Goal: Transaction & Acquisition: Purchase product/service

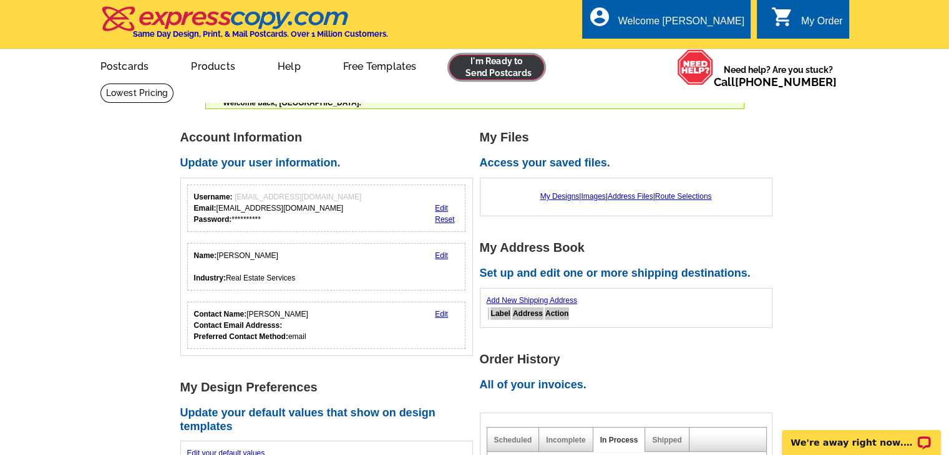
click at [509, 70] on link at bounding box center [496, 67] width 95 height 25
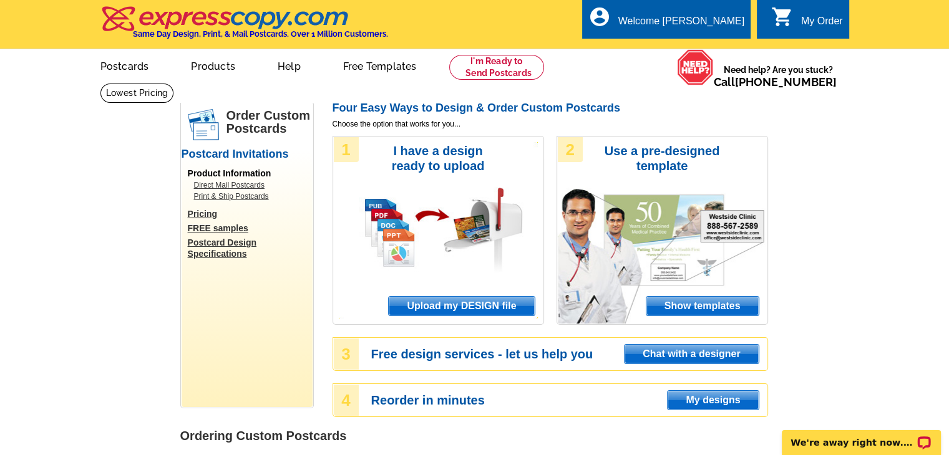
click at [501, 306] on span "Upload my DESIGN file" at bounding box center [461, 306] width 145 height 19
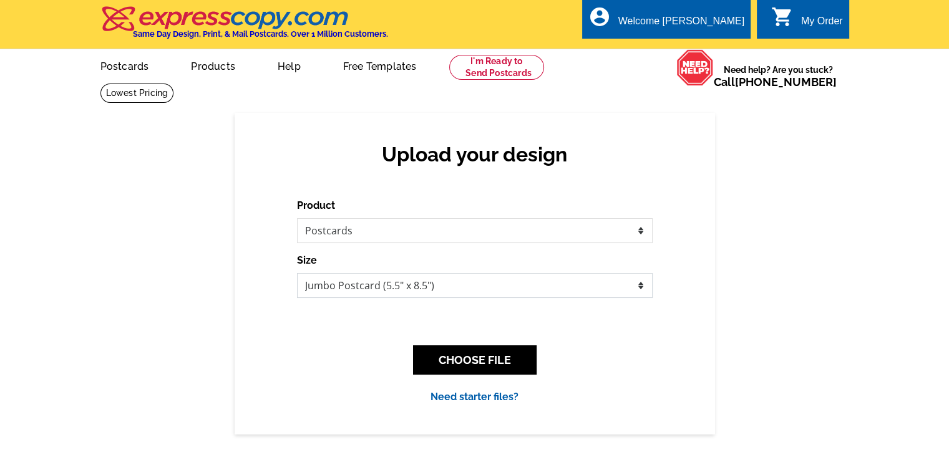
click at [454, 290] on select "Jumbo Postcard (5.5" x 8.5") Regular Postcard (4.25" x 5.6") Panoramic Postcard…" at bounding box center [474, 285] width 355 height 25
select select "1"
click at [297, 274] on select "Jumbo Postcard (5.5" x 8.5") Regular Postcard (4.25" x 5.6") Panoramic Postcard…" at bounding box center [474, 285] width 355 height 25
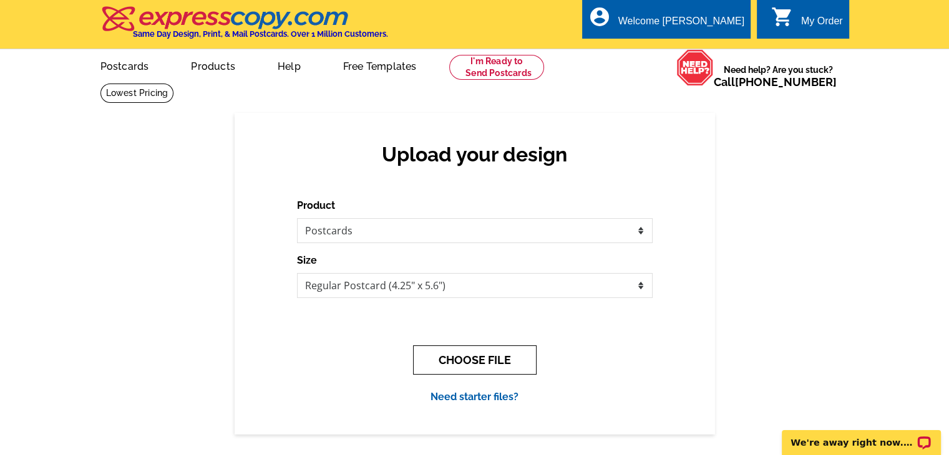
click at [478, 364] on button "CHOOSE FILE" at bounding box center [474, 360] width 123 height 29
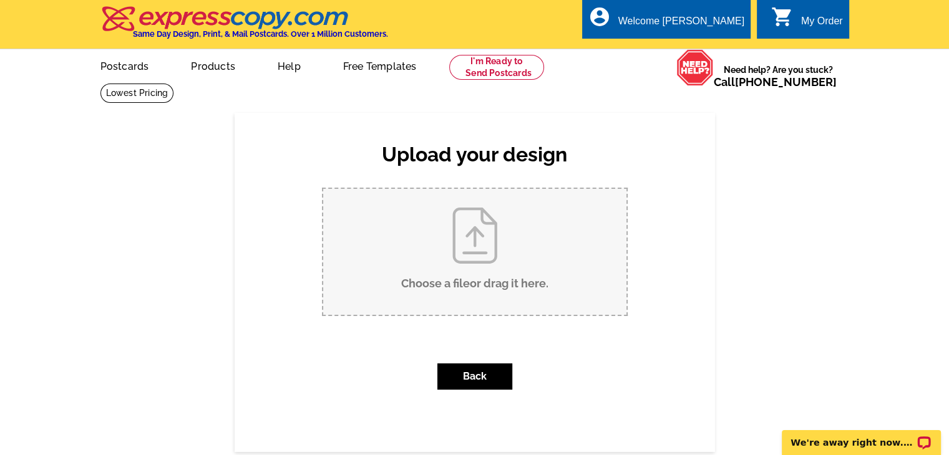
click at [473, 244] on input "Choose a file or drag it here ." at bounding box center [474, 252] width 303 height 126
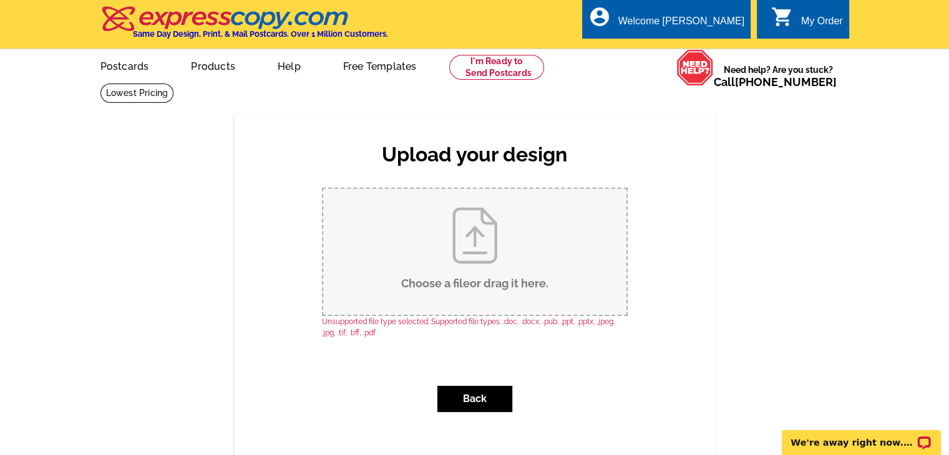
click at [490, 238] on input "Choose a file or drag it here ." at bounding box center [474, 252] width 303 height 126
type input "C:\fakepath\3A River Run Drive Postcard Front.jpg"
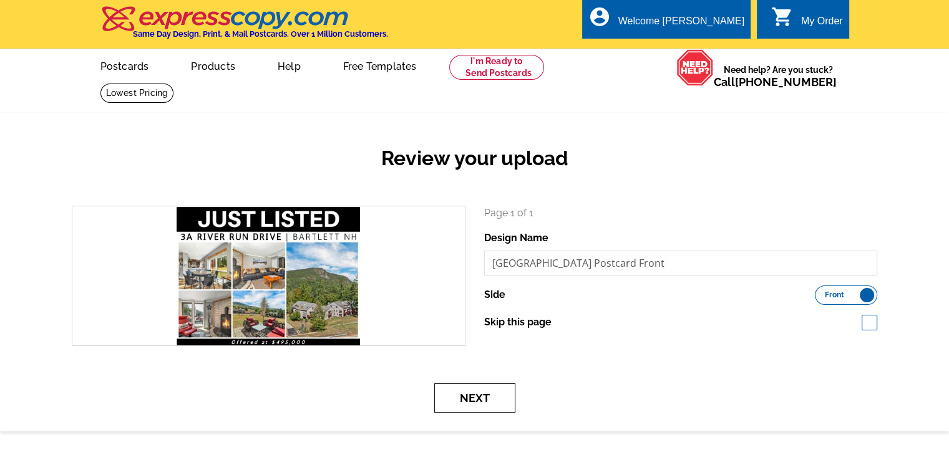
click at [462, 410] on button "Next" at bounding box center [474, 398] width 81 height 29
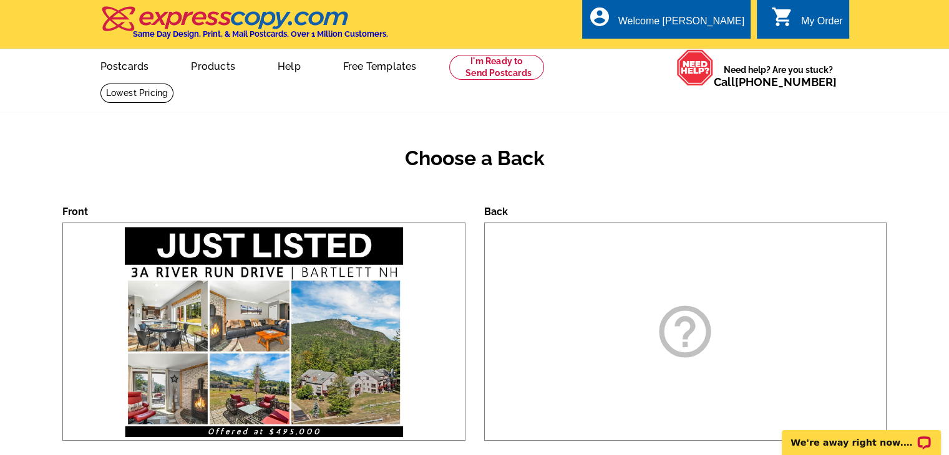
scroll to position [208, 0]
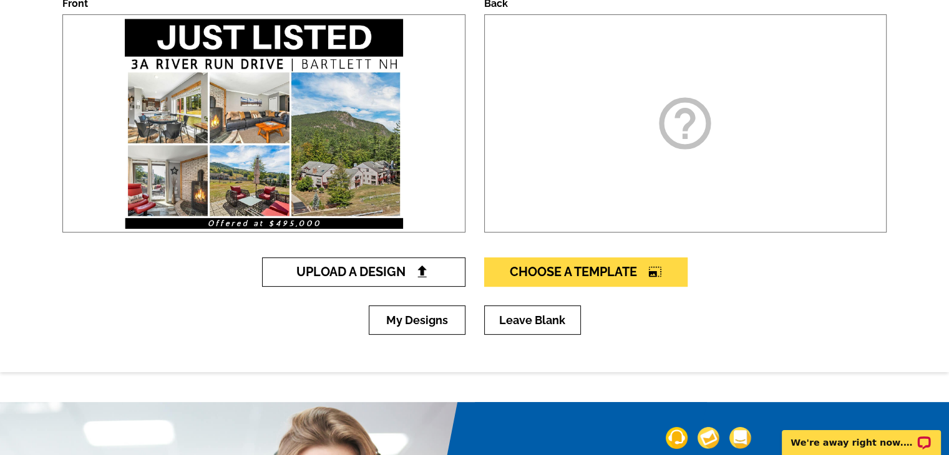
click at [414, 270] on span "Upload A Design" at bounding box center [363, 271] width 134 height 15
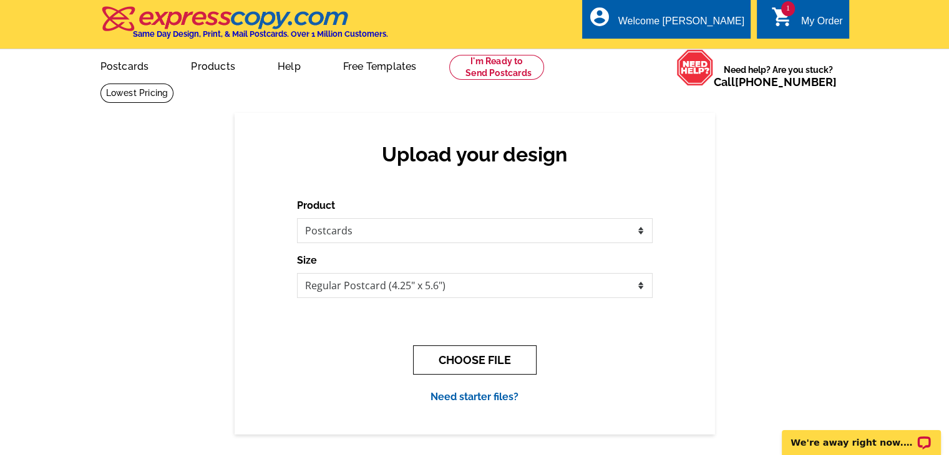
click at [480, 357] on button "CHOOSE FILE" at bounding box center [474, 360] width 123 height 29
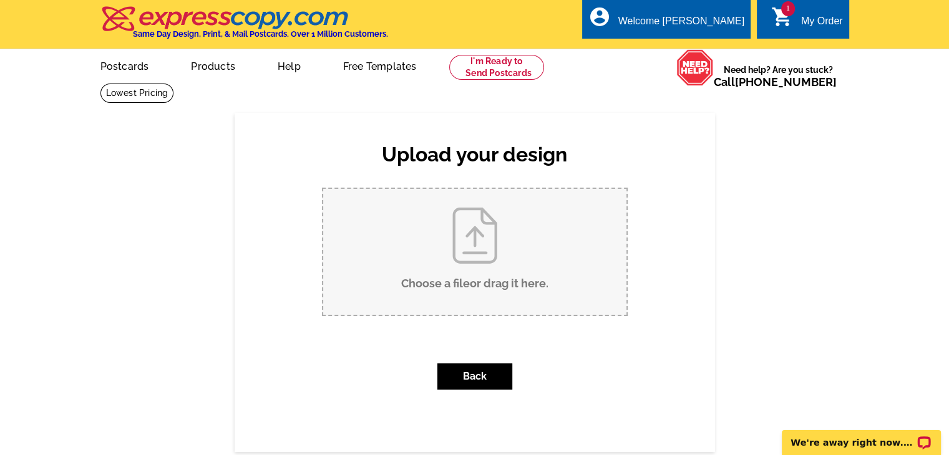
click at [475, 269] on input "Choose a file or drag it here ." at bounding box center [474, 252] width 303 height 126
type input "C:\fakepath\3A River Run Drive Postcard Back.jpg"
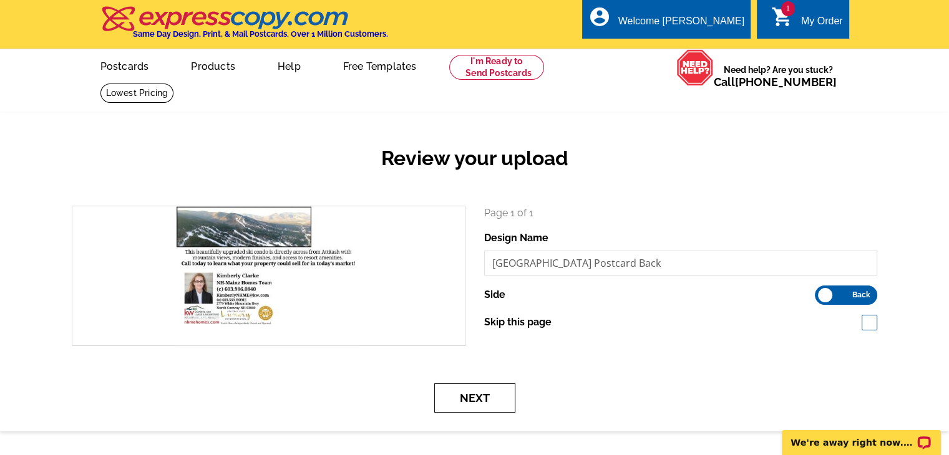
click at [476, 397] on button "Next" at bounding box center [474, 398] width 81 height 29
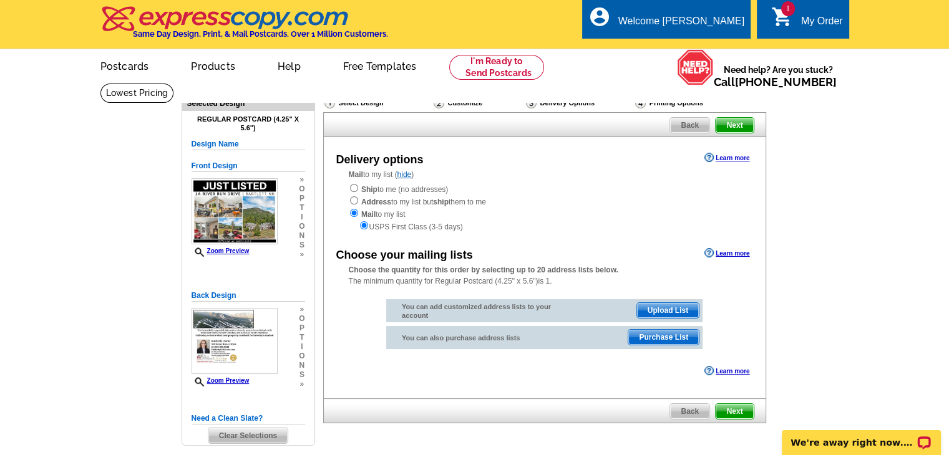
click at [676, 310] on span "Upload List" at bounding box center [668, 310] width 62 height 15
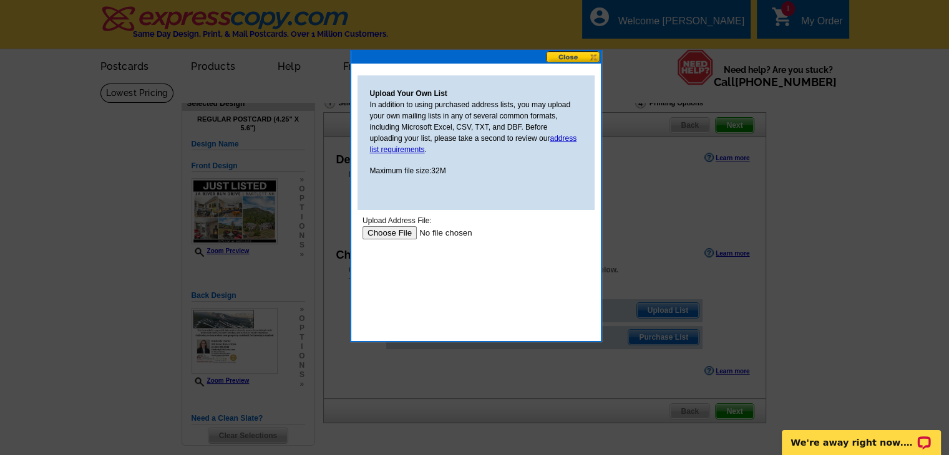
click at [404, 231] on input "file" at bounding box center [441, 232] width 158 height 13
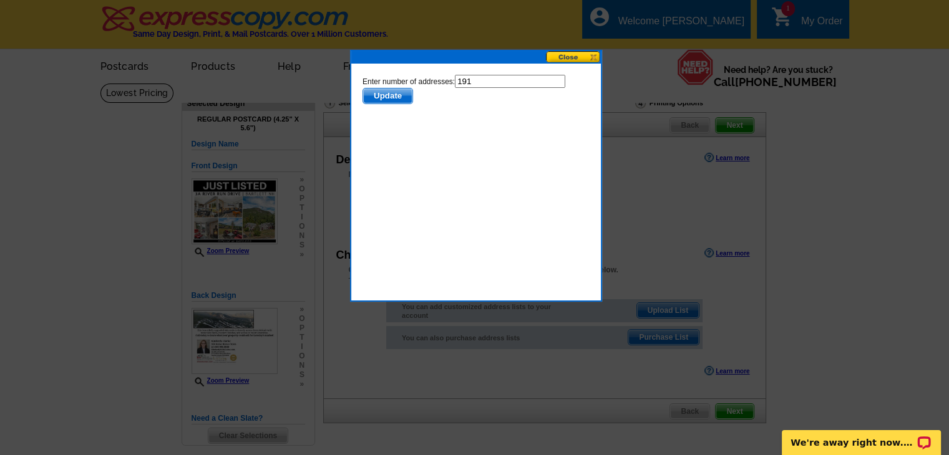
click at [395, 91] on span "Update" at bounding box center [386, 96] width 49 height 15
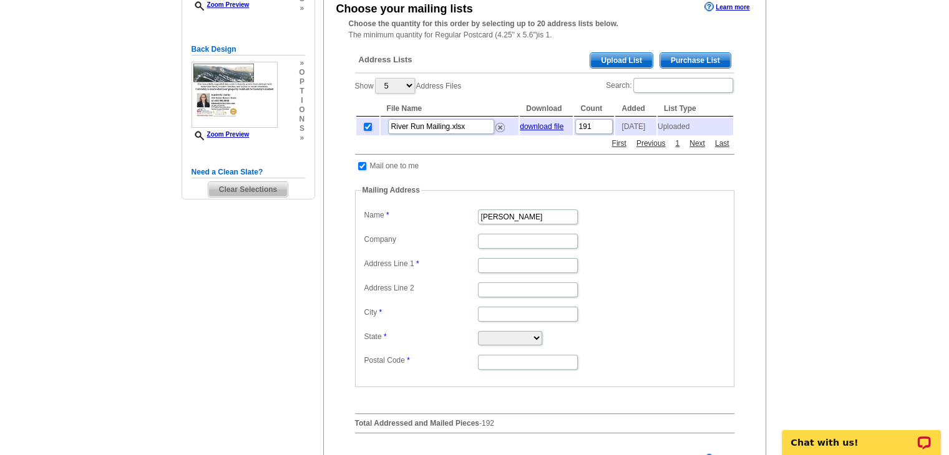
scroll to position [250, 0]
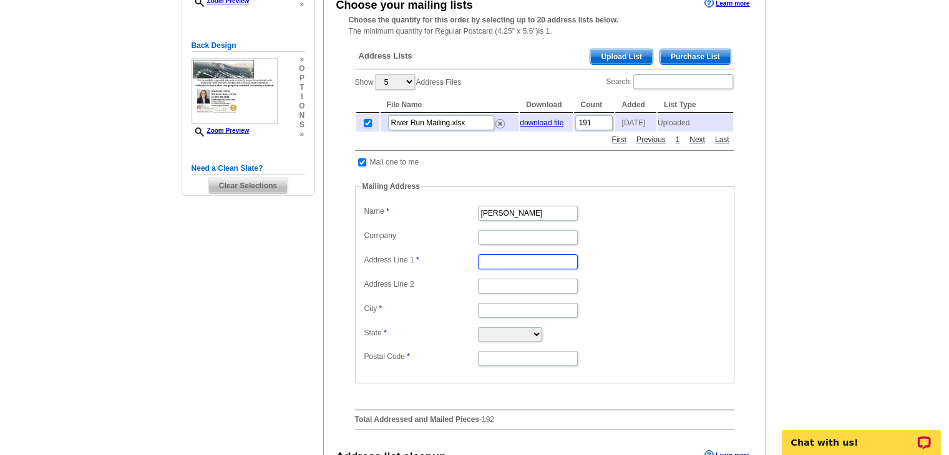
click at [538, 264] on input "Address Line 1" at bounding box center [528, 261] width 100 height 15
click at [520, 240] on input "Company" at bounding box center [528, 237] width 100 height 15
type input "Keller Williams Coastal and Lakes & Mountains Realty"
click at [515, 260] on input "Address Line 1" at bounding box center [528, 261] width 100 height 15
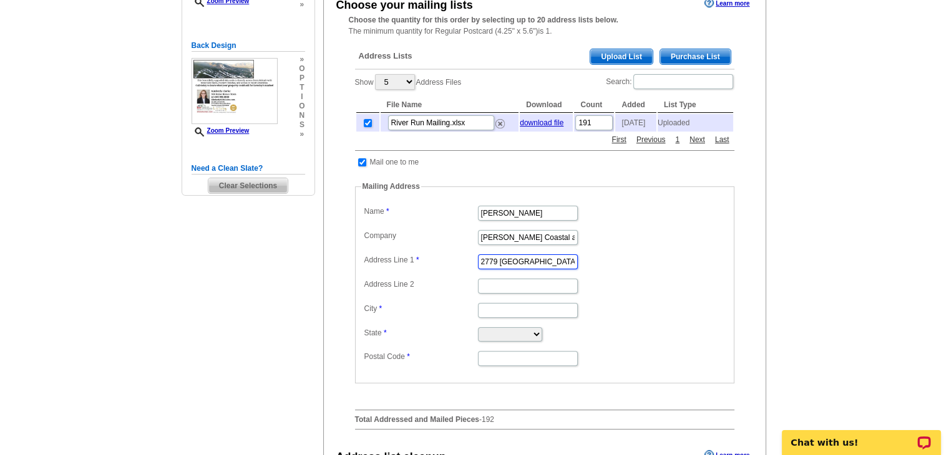
scroll to position [0, 5]
type input "2779 White Mountain Highway"
click at [501, 315] on input "City" at bounding box center [528, 310] width 100 height 15
type input "North Conway"
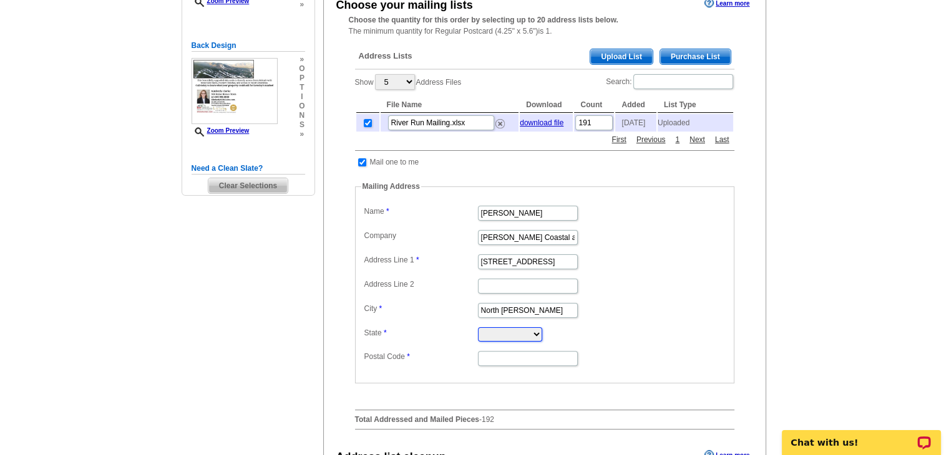
click at [506, 340] on select "Alabama Alaska Arizona Arkansas California Colorado Connecticut District of Col…" at bounding box center [510, 334] width 64 height 14
select select "NH"
click at [478, 329] on select "Alabama Alaska Arizona Arkansas California Colorado Connecticut District of Col…" at bounding box center [510, 334] width 64 height 14
click at [504, 359] on input "Postal Code" at bounding box center [528, 358] width 100 height 15
type input "03860"
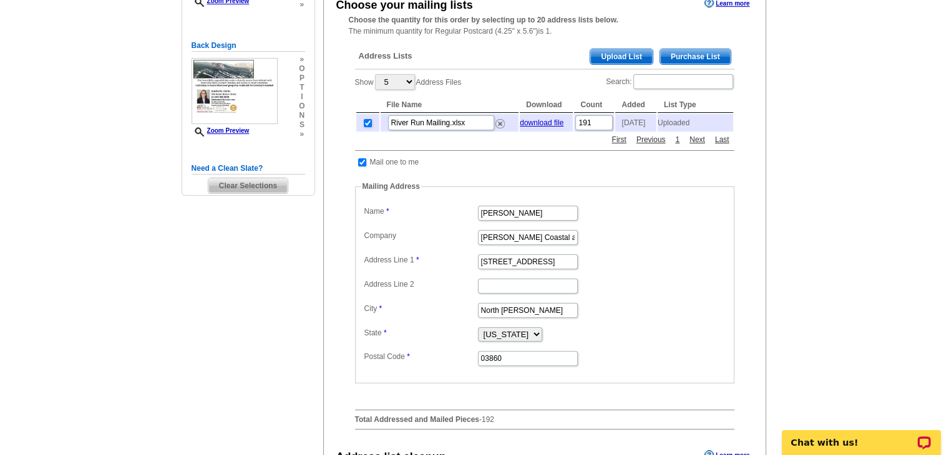
click at [680, 319] on dd "North Conway" at bounding box center [544, 309] width 367 height 19
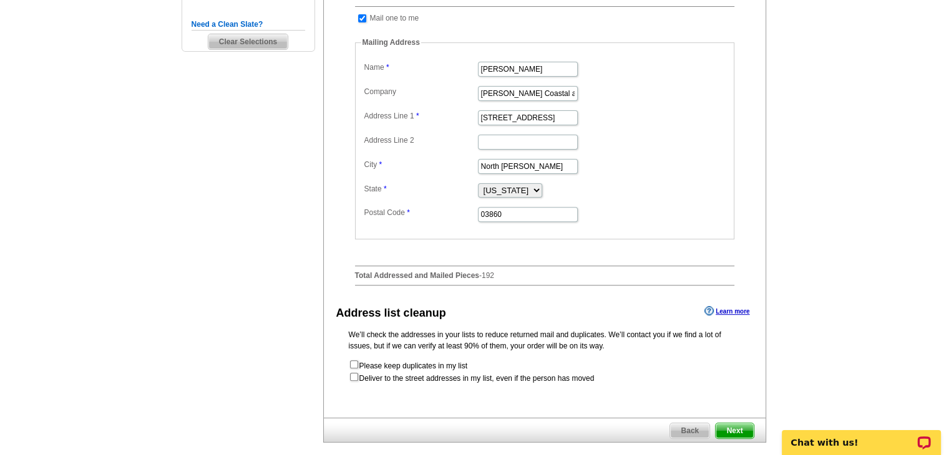
scroll to position [559, 0]
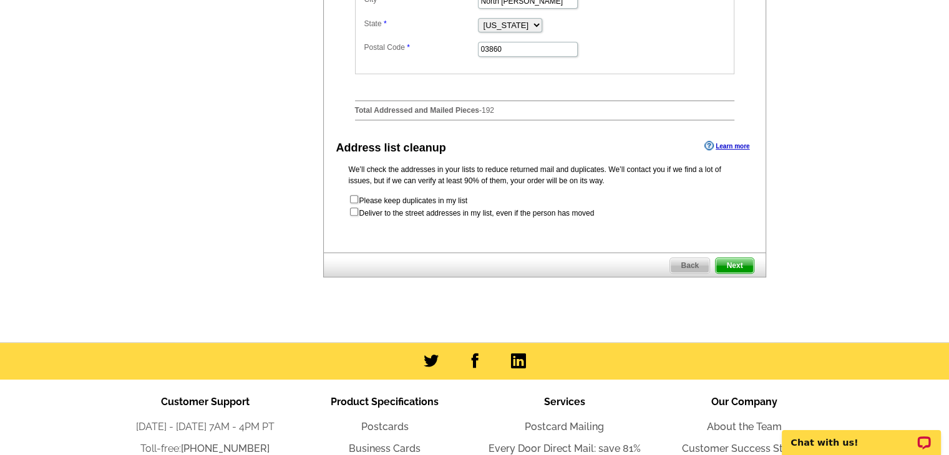
click at [738, 269] on span "Next" at bounding box center [733, 265] width 37 height 15
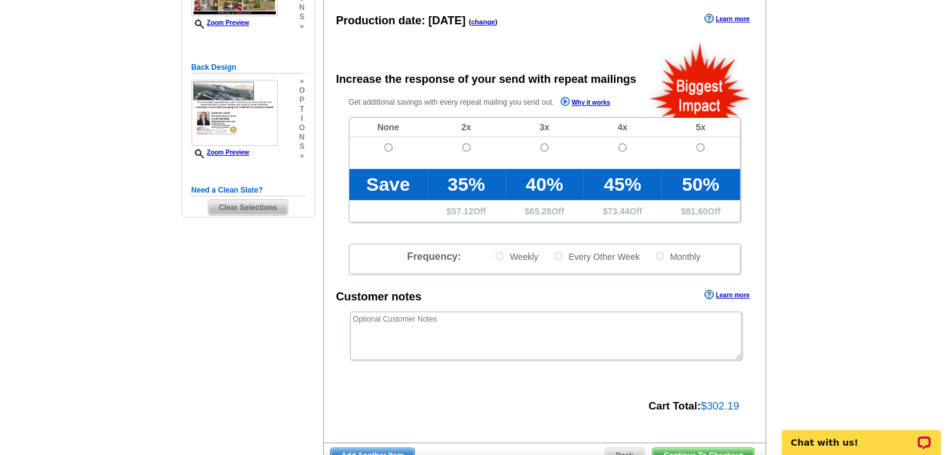
scroll to position [231, 0]
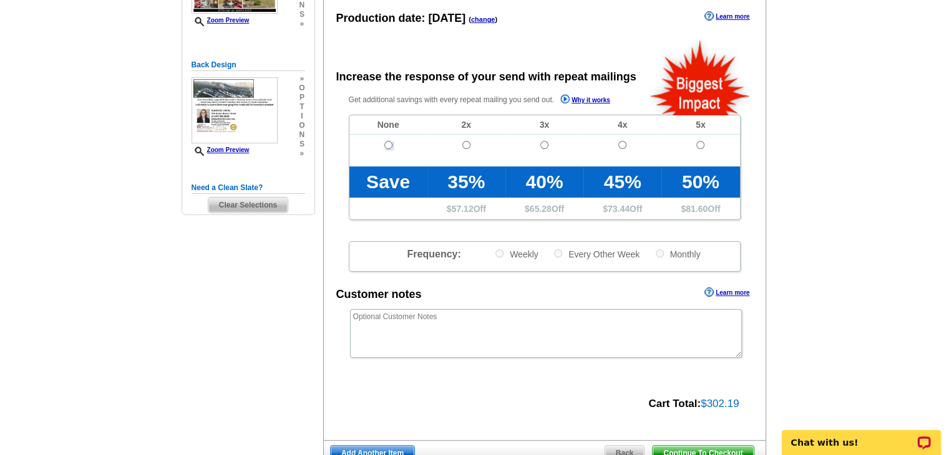
click at [389, 146] on input "radio" at bounding box center [388, 145] width 8 height 8
radio input "true"
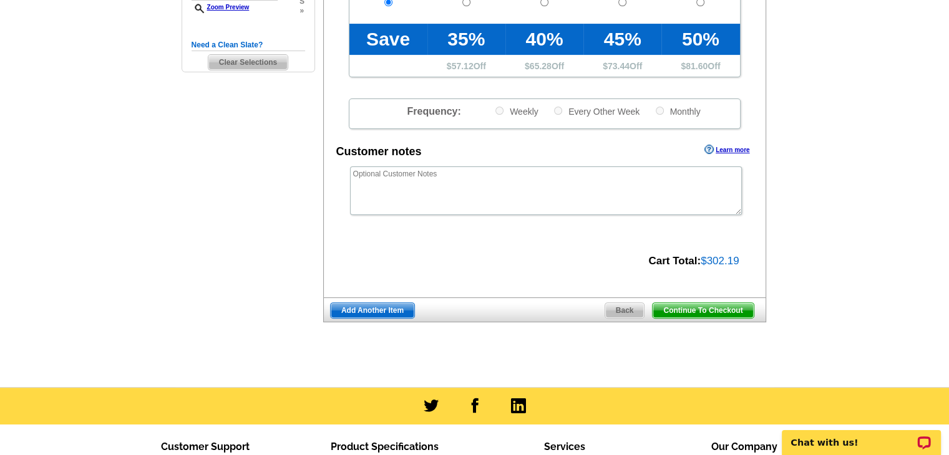
click at [704, 312] on span "Continue To Checkout" at bounding box center [702, 310] width 100 height 15
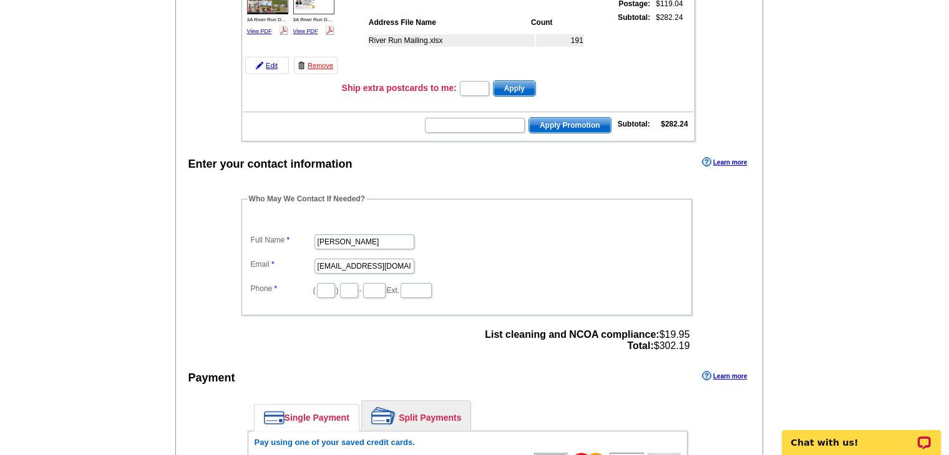
scroll to position [236, 0]
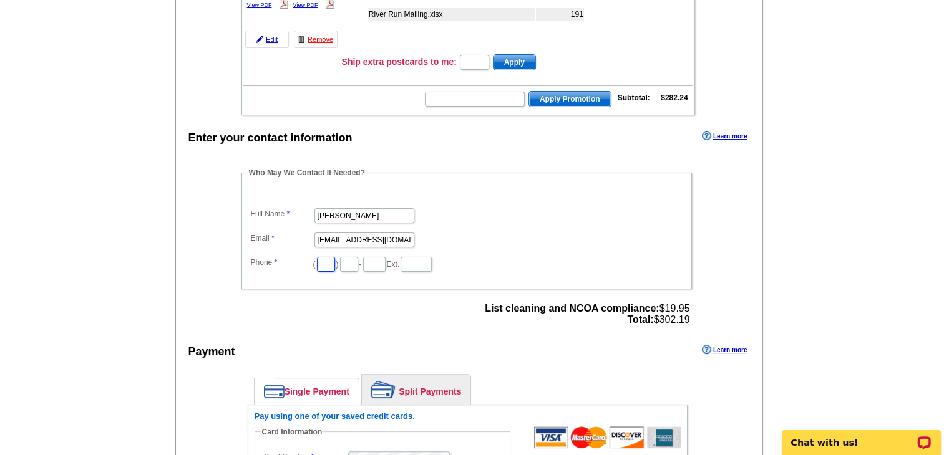
click at [334, 259] on input "text" at bounding box center [326, 264] width 18 height 15
type input "603"
click at [358, 259] on input "text" at bounding box center [349, 264] width 18 height 15
type input "662"
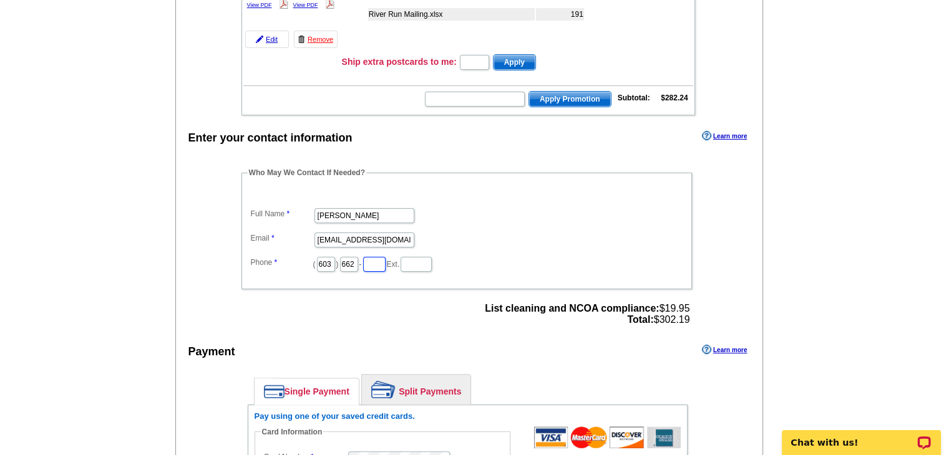
click at [385, 260] on input "text" at bounding box center [374, 264] width 22 height 15
type input "3991"
click at [463, 354] on div "Payment Learn more" at bounding box center [469, 355] width 587 height 26
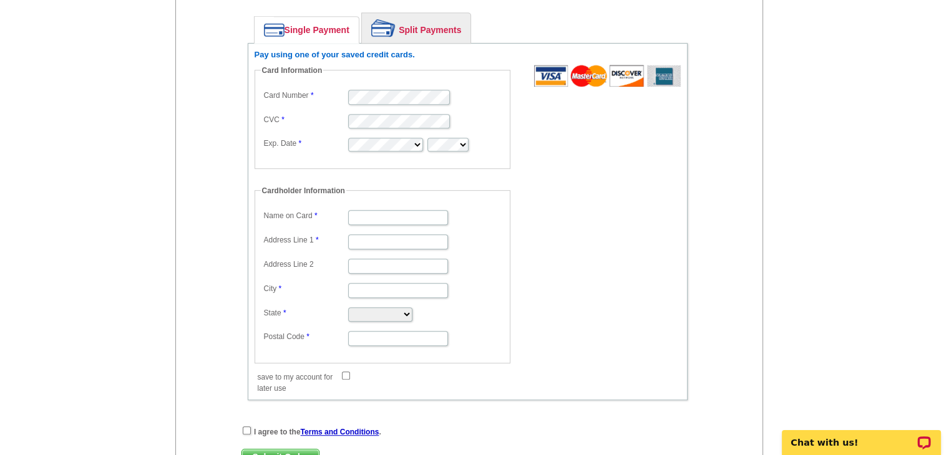
scroll to position [622, 0]
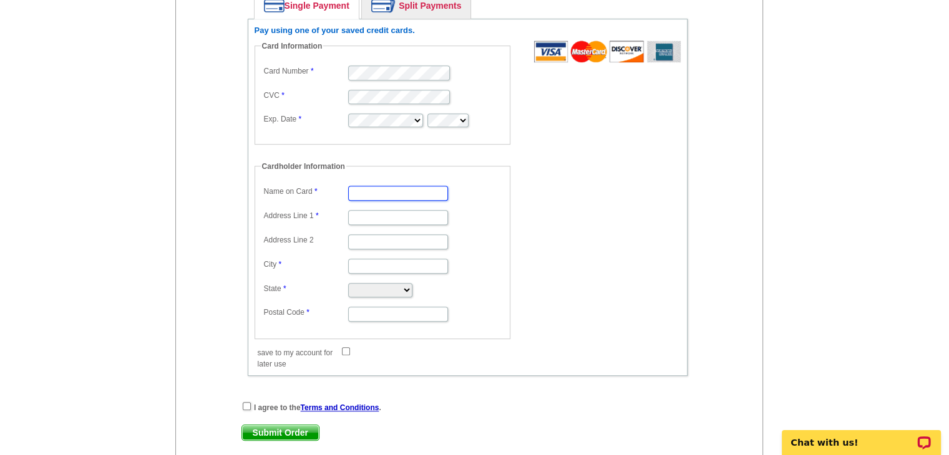
click at [362, 189] on input "Name on Card" at bounding box center [398, 193] width 100 height 15
type input "Kimberly Clarke"
click at [361, 212] on input "Address Line 1" at bounding box center [398, 217] width 100 height 15
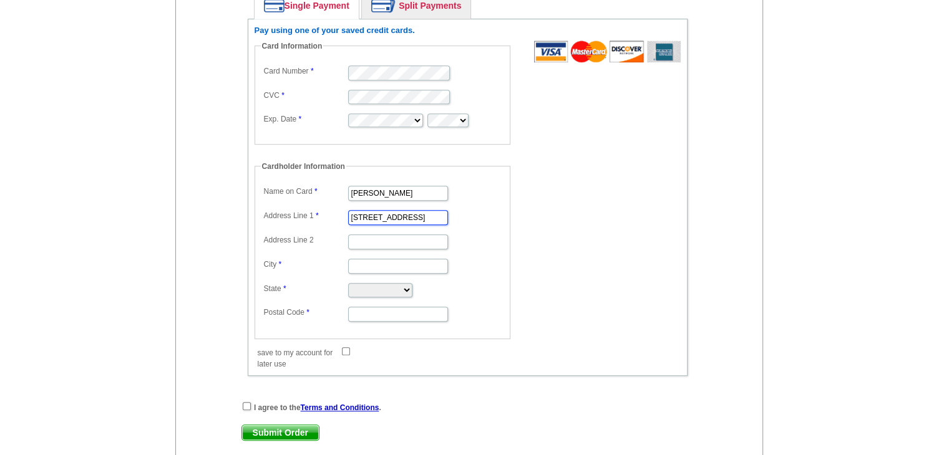
type input "26 Oxford Street"
click at [372, 259] on input "City" at bounding box center [398, 266] width 100 height 15
type input "Fryeburg"
click at [374, 283] on select "Alabama Alaska Arizona Arkansas California Colorado Connecticut District of Col…" at bounding box center [380, 290] width 64 height 14
select select "ME"
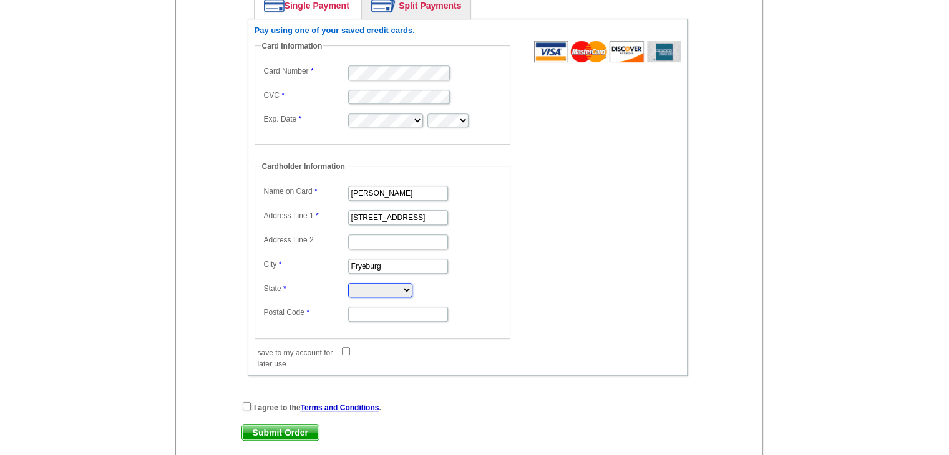
click at [348, 283] on select "Alabama Alaska Arizona Arkansas California Colorado Connecticut District of Col…" at bounding box center [380, 290] width 64 height 14
click at [377, 312] on input "Postal Code" at bounding box center [398, 314] width 100 height 15
type input "04037"
click at [346, 347] on input "save to my account for later use" at bounding box center [346, 351] width 8 height 8
checkbox input "true"
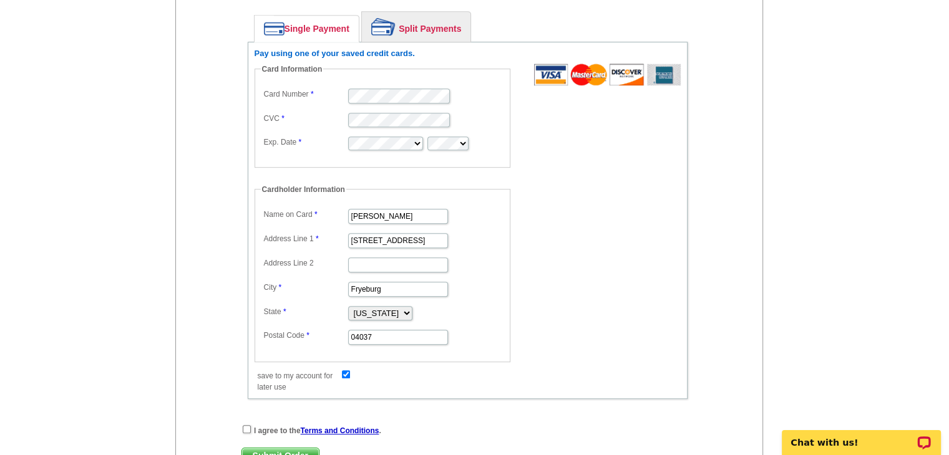
scroll to position [601, 0]
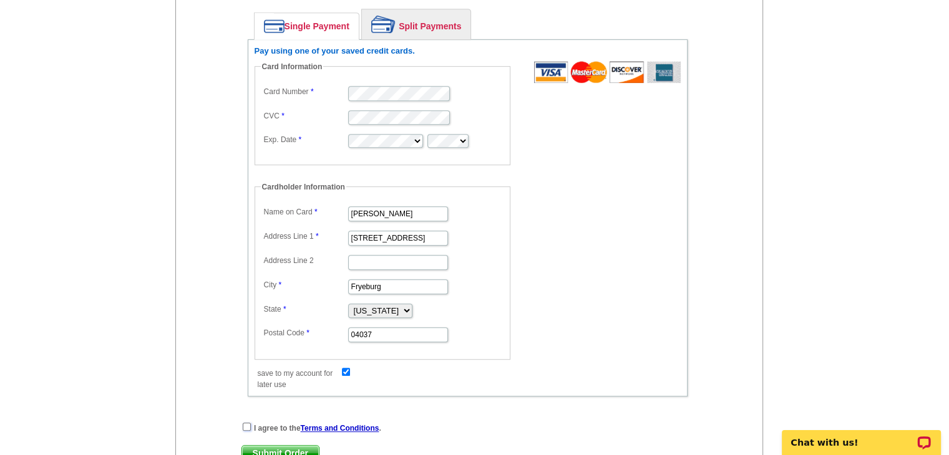
click at [248, 423] on input "checkbox" at bounding box center [247, 427] width 8 height 8
checkbox input "true"
click at [269, 446] on span "Submit Order" at bounding box center [280, 453] width 77 height 15
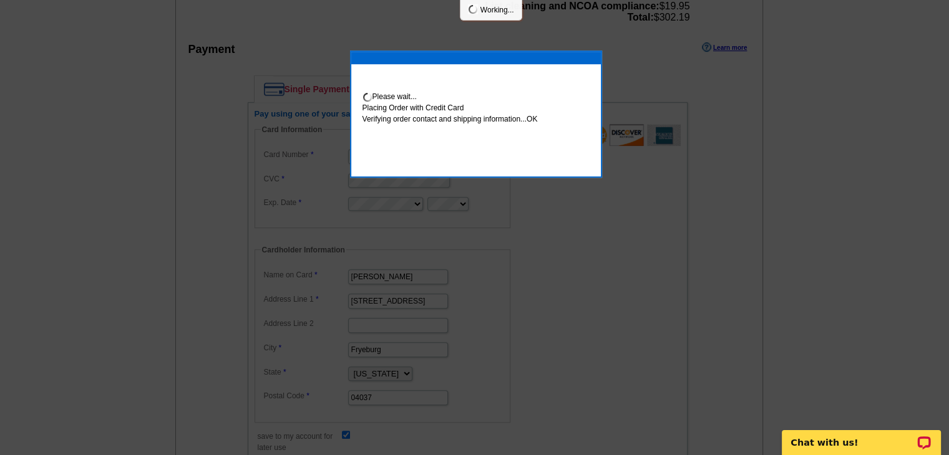
scroll to position [664, 0]
